Goal: Navigation & Orientation: Find specific page/section

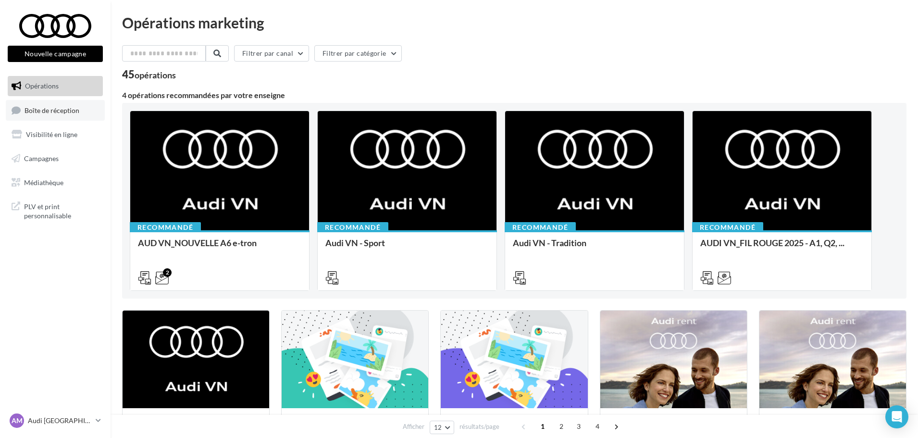
click at [96, 112] on link "Boîte de réception" at bounding box center [55, 110] width 99 height 21
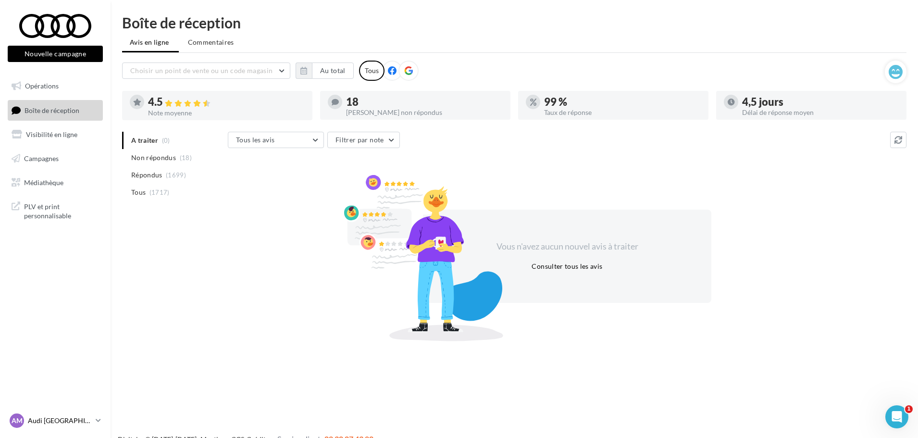
click at [37, 426] on div "AM Audi MARSEILLE audi-mars-gau" at bounding box center [51, 420] width 82 height 14
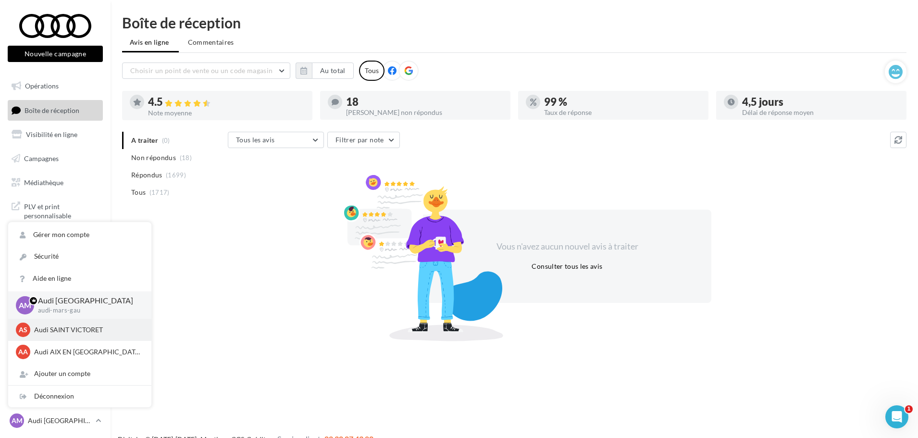
click at [70, 336] on div "AS Audi SAINT VICTORET audi-sain-gau" at bounding box center [80, 330] width 128 height 14
